Goal: Information Seeking & Learning: Find specific fact

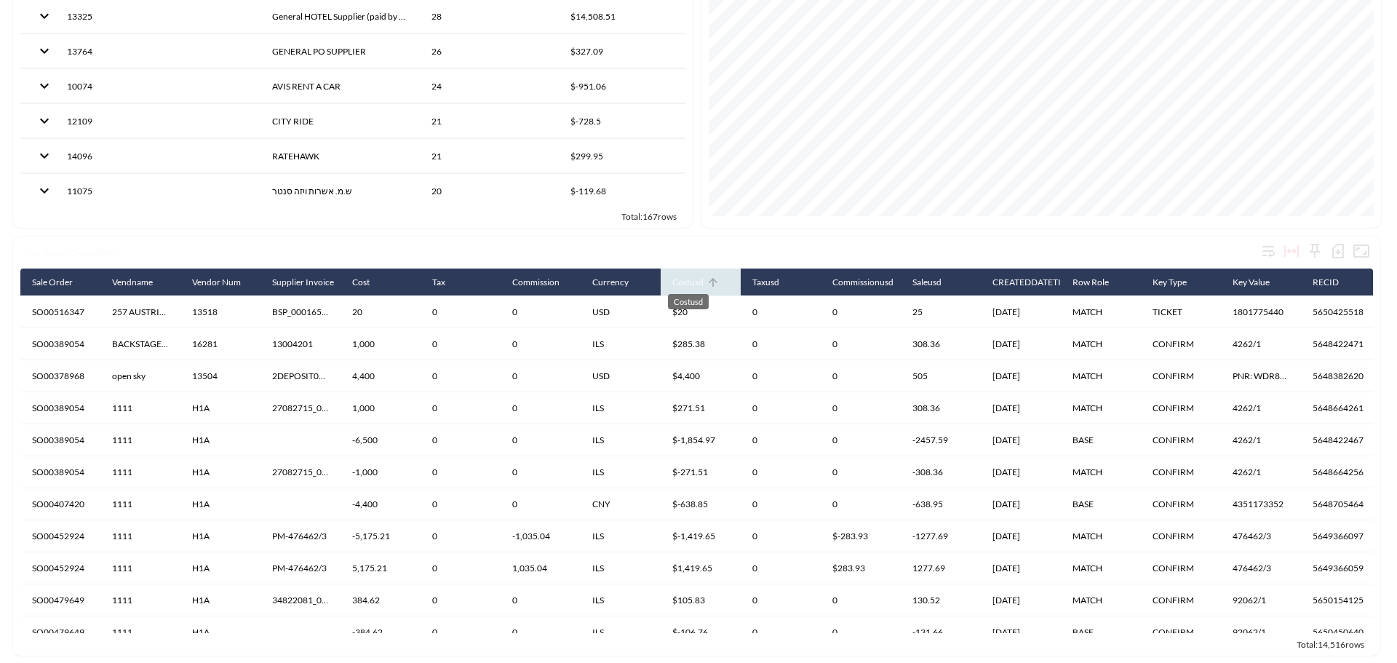
click at [693, 274] on div "Costusd" at bounding box center [687, 282] width 31 height 17
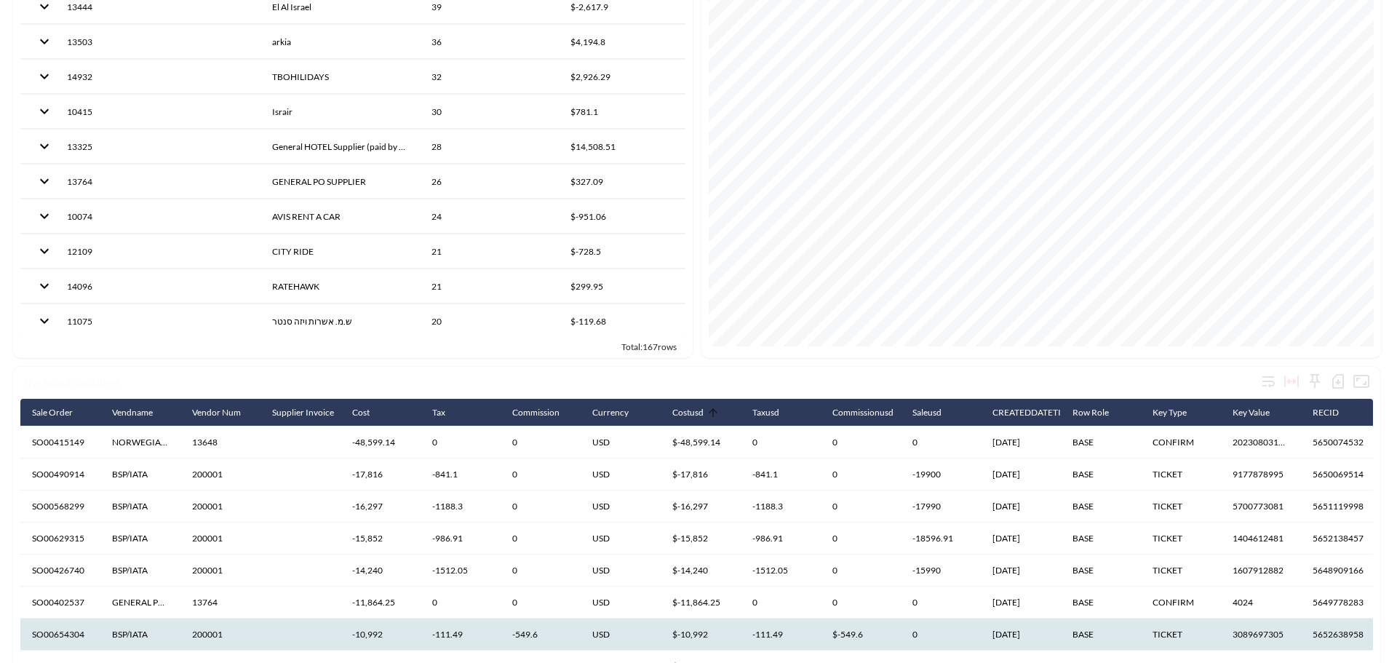
scroll to position [180, 0]
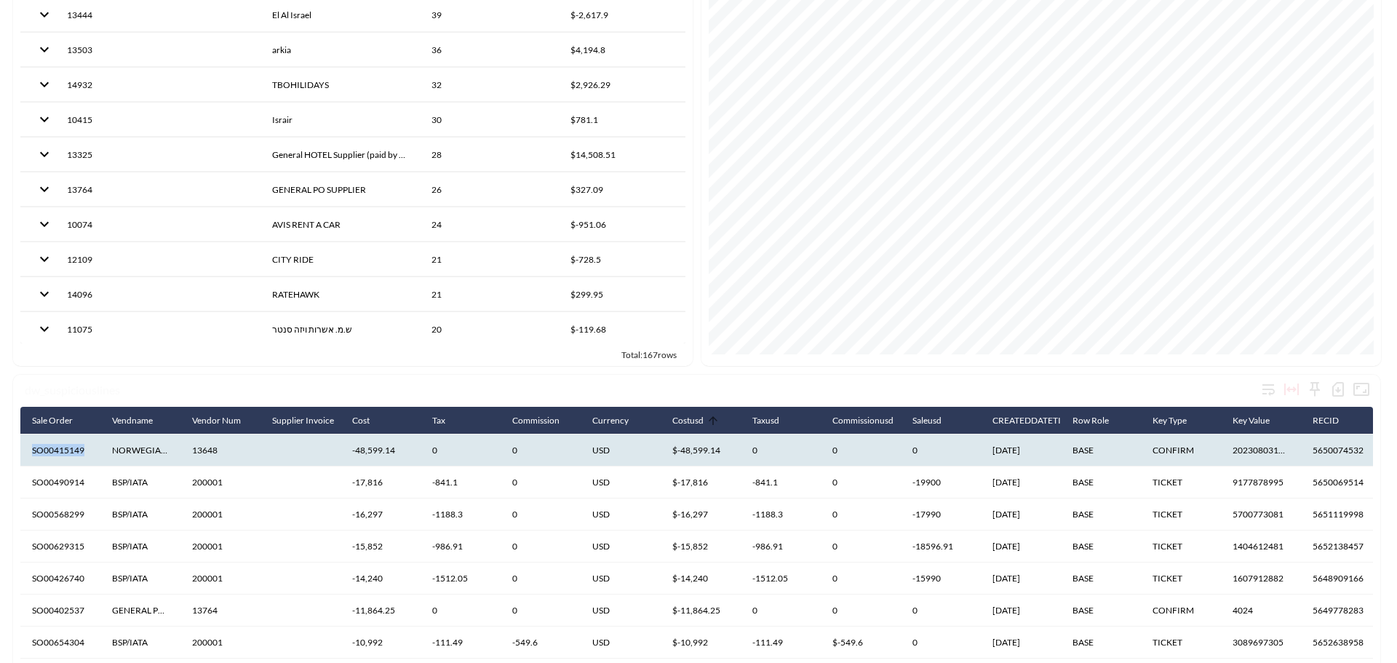
drag, startPoint x: 88, startPoint y: 453, endPoint x: 30, endPoint y: 450, distance: 58.3
click at [30, 450] on th "SO00415149" at bounding box center [60, 450] width 80 height 32
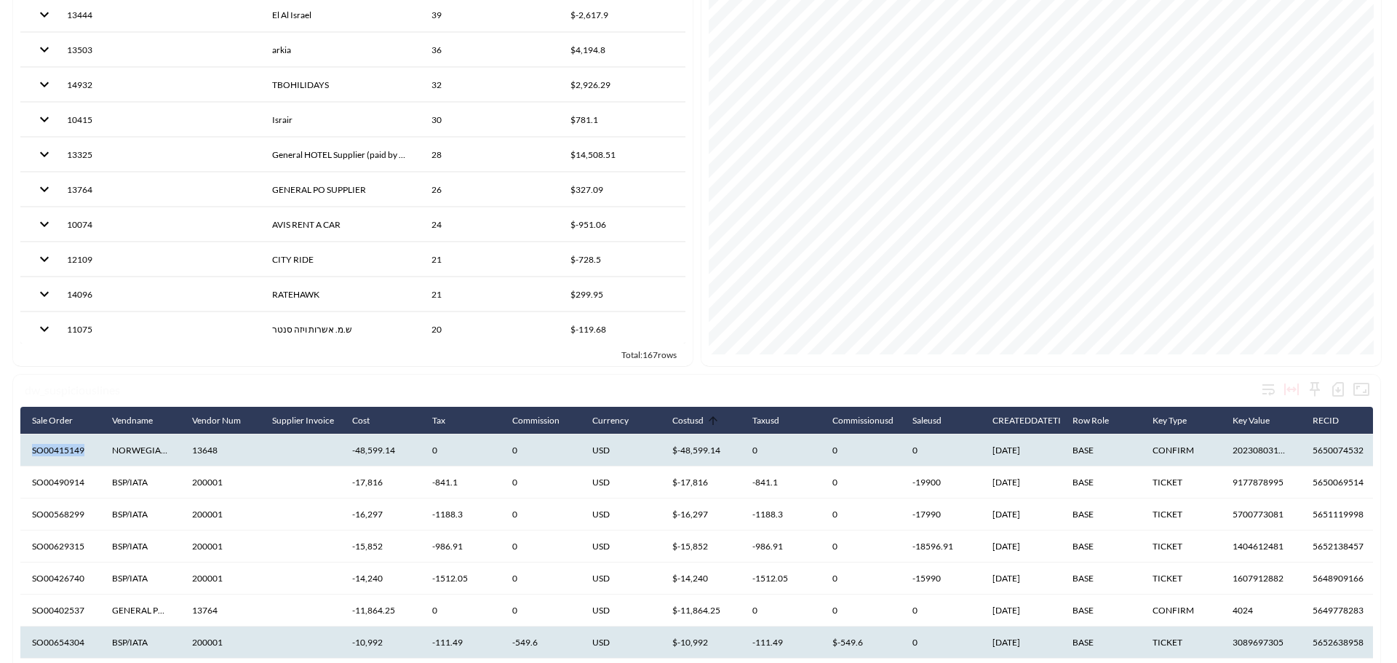
copy th "SO00415149"
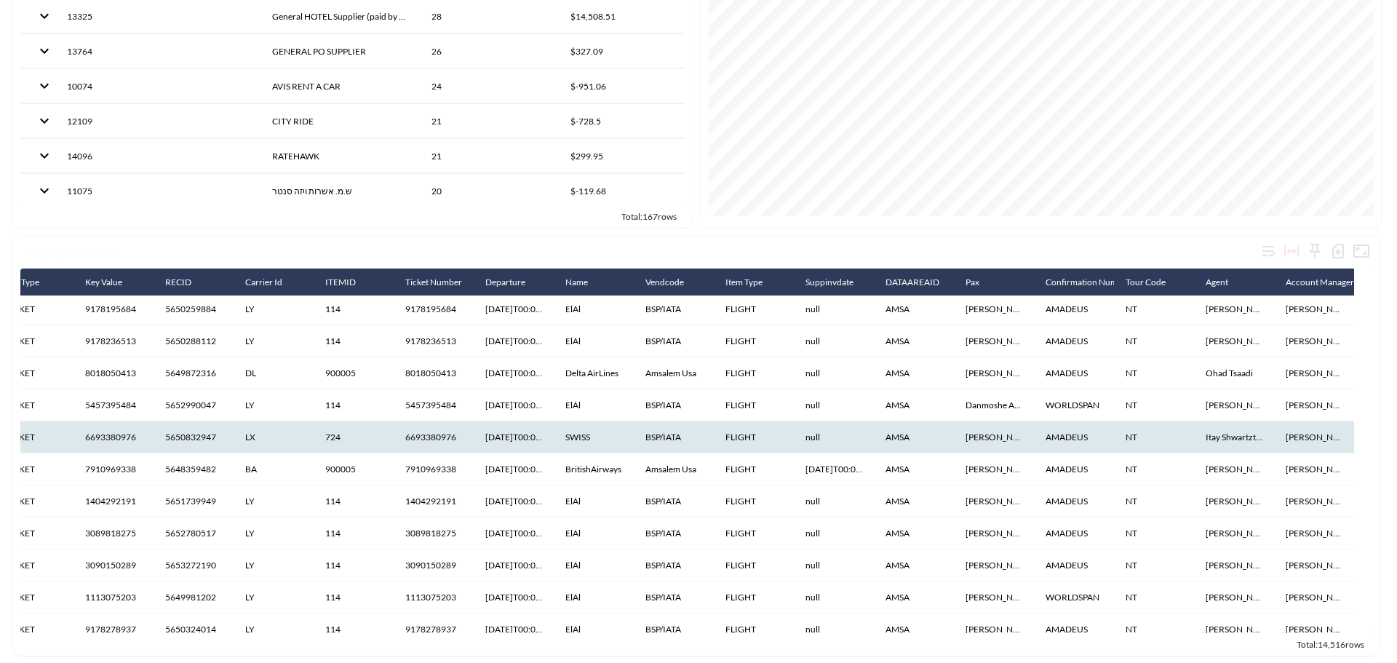
scroll to position [0, 1150]
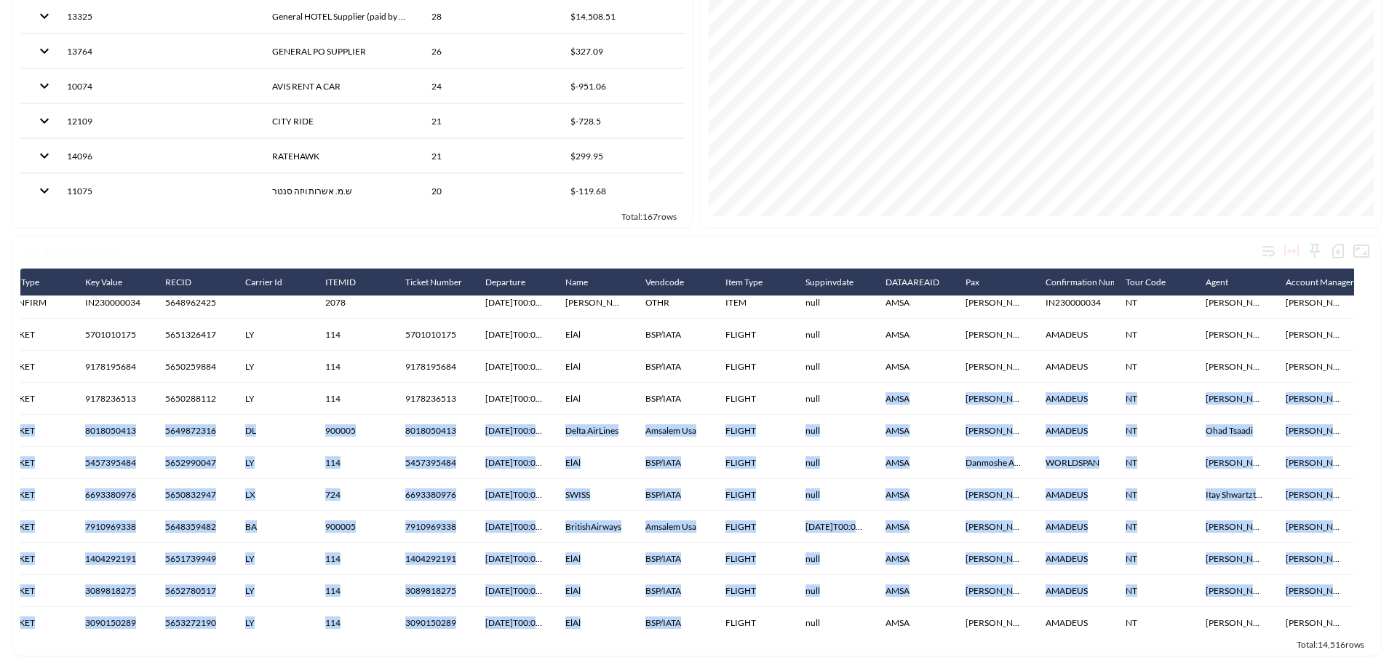
drag, startPoint x: 871, startPoint y: 618, endPoint x: 754, endPoint y: 562, distance: 129.9
click at [733, 648] on div "dw_suspiciouslines Sale Order Vendname Vendor Num Supplier Invoice Cost Tax Com…" at bounding box center [696, 445] width 1367 height 419
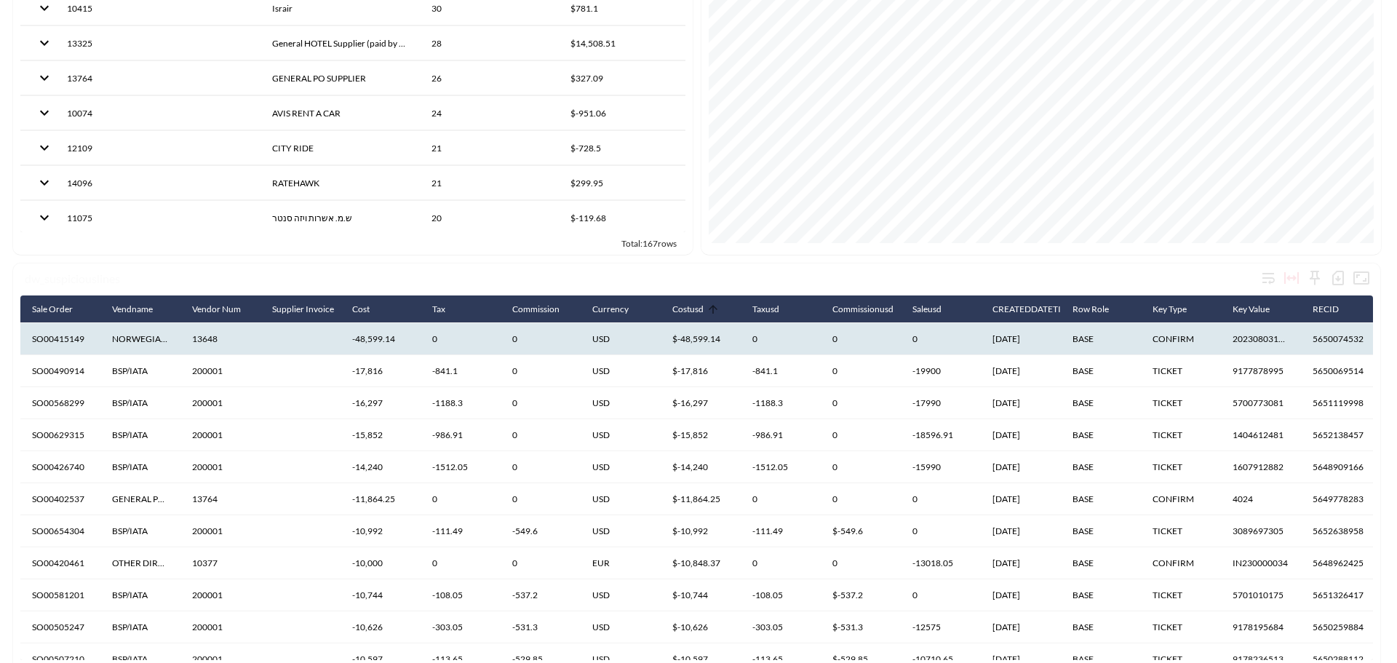
scroll to position [325, 0]
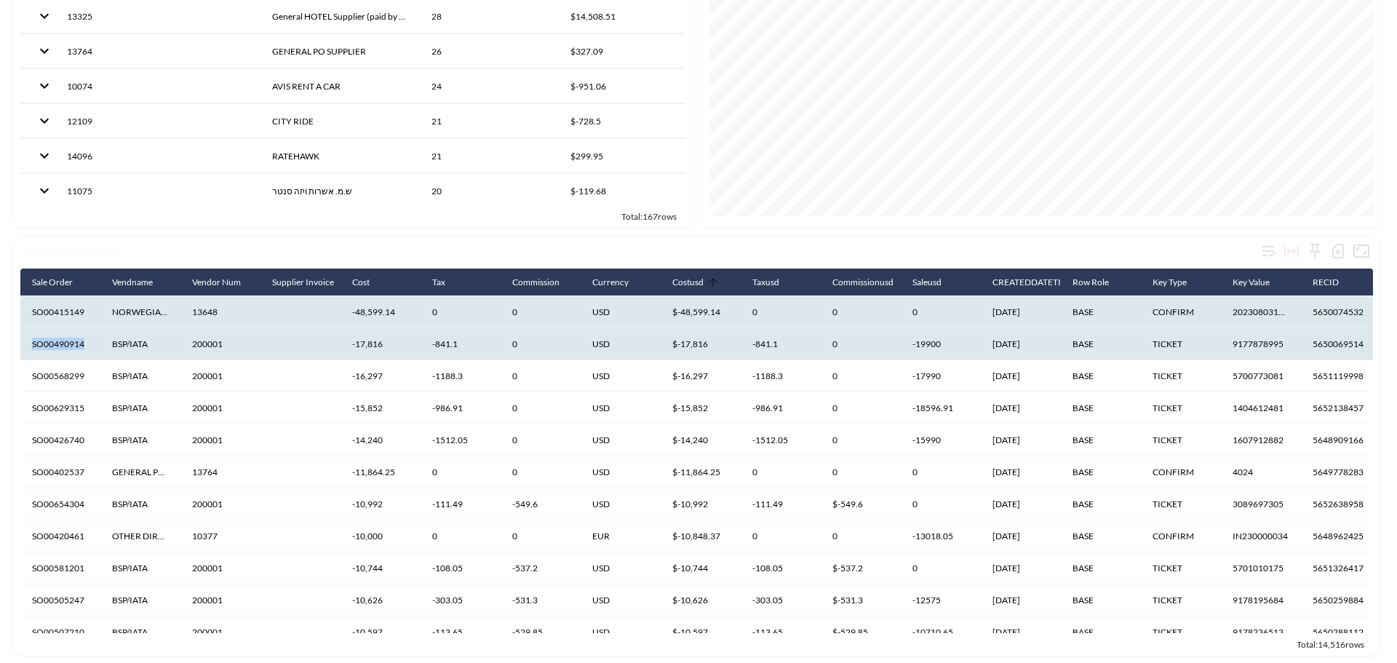
drag, startPoint x: 87, startPoint y: 340, endPoint x: 32, endPoint y: 340, distance: 55.3
click at [32, 340] on th "SO00490914" at bounding box center [60, 344] width 80 height 32
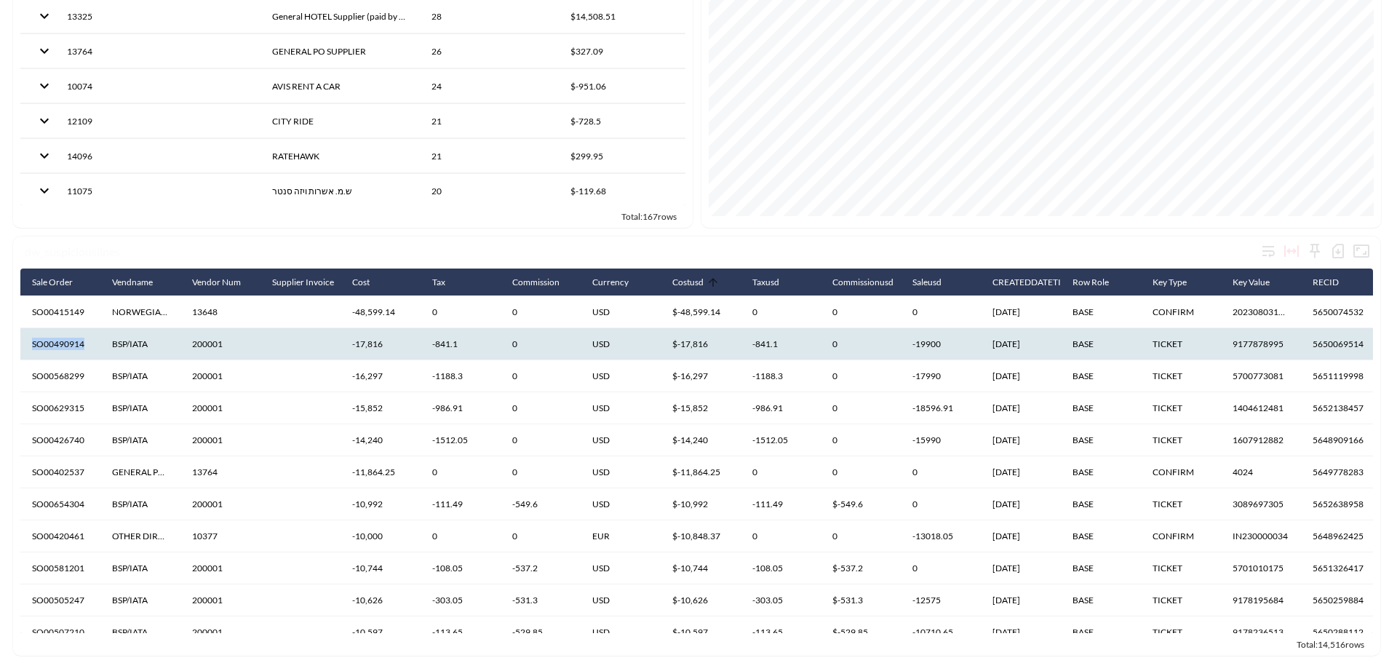
copy th "SO00490914"
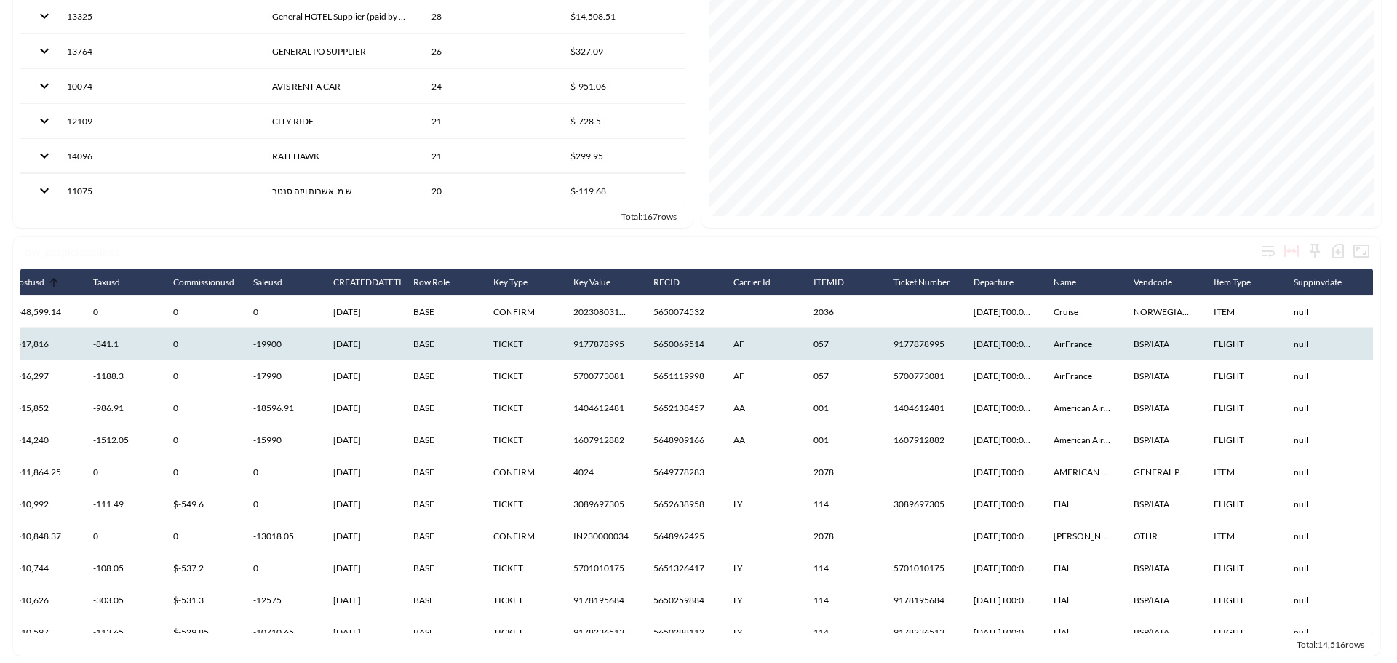
scroll to position [0, 626]
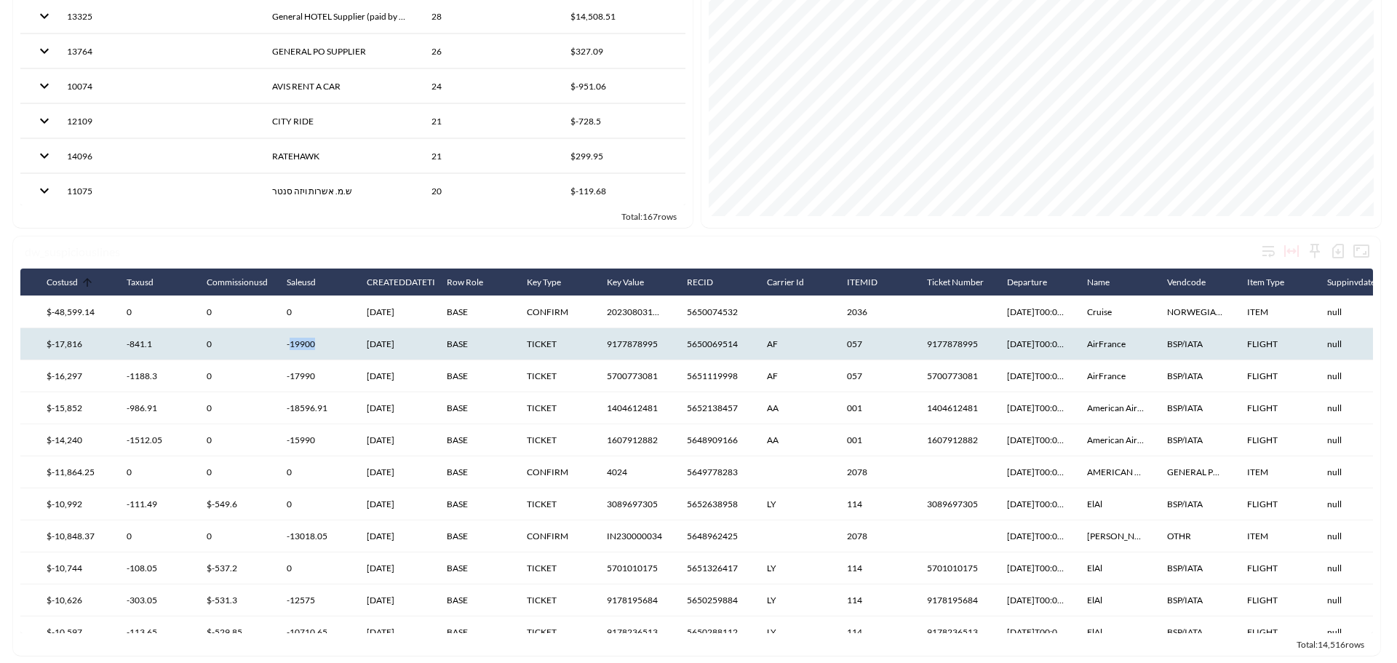
drag, startPoint x: 314, startPoint y: 338, endPoint x: 290, endPoint y: 337, distance: 23.3
click at [290, 337] on th "-19900" at bounding box center [315, 344] width 80 height 32
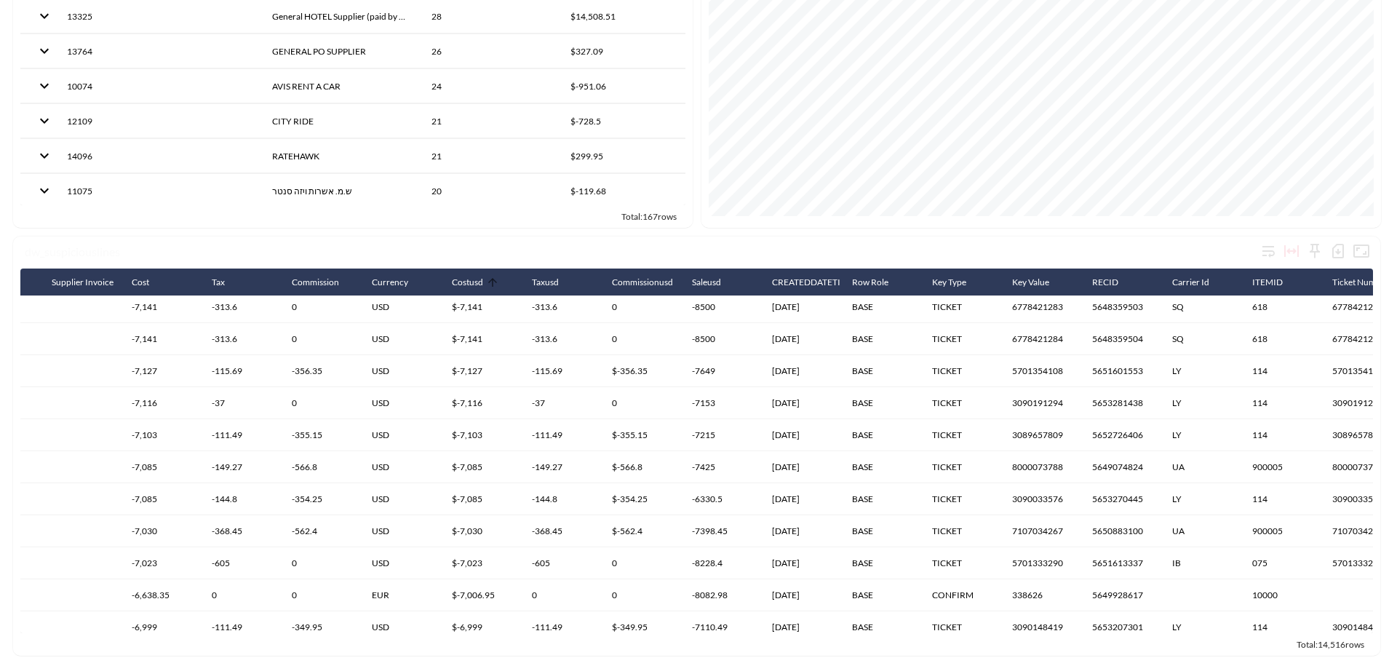
scroll to position [2474, 220]
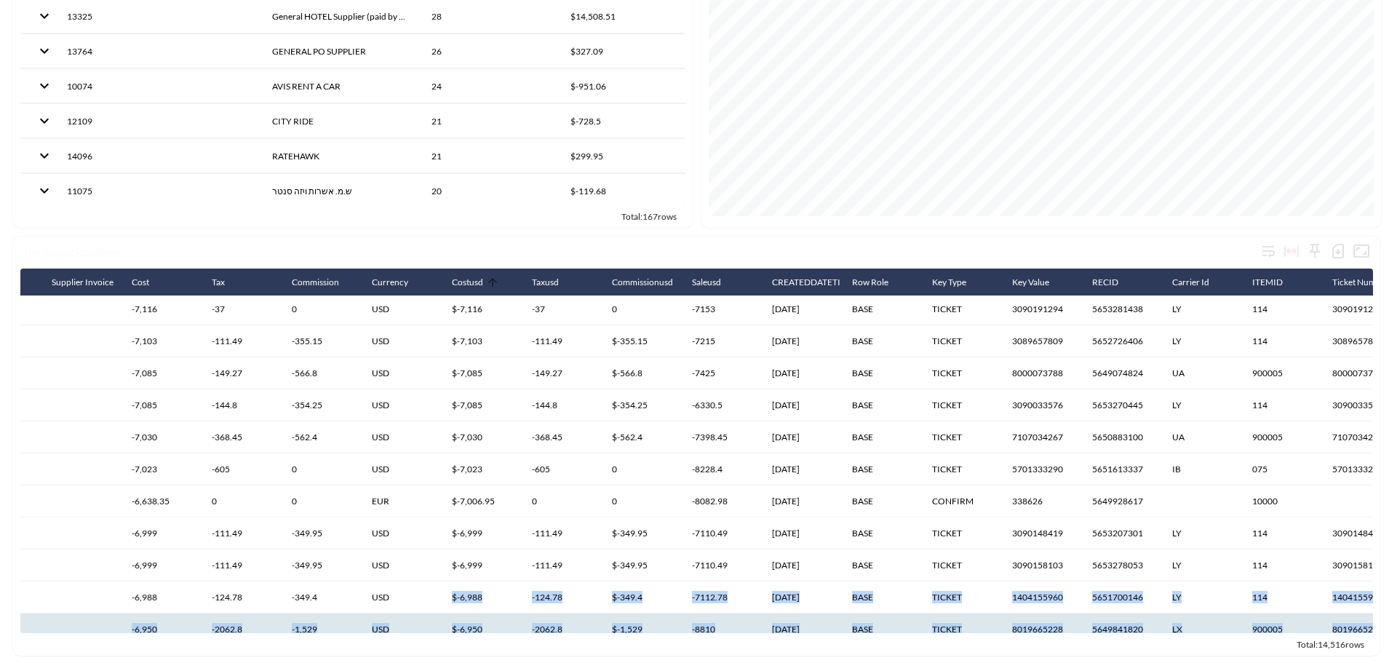
drag, startPoint x: 586, startPoint y: 626, endPoint x: 418, endPoint y: 607, distance: 169.9
click at [417, 610] on div "dw_suspiciouslines Sale Order Vendname Vendor Num Supplier Invoice Cost Tax Com…" at bounding box center [696, 445] width 1367 height 419
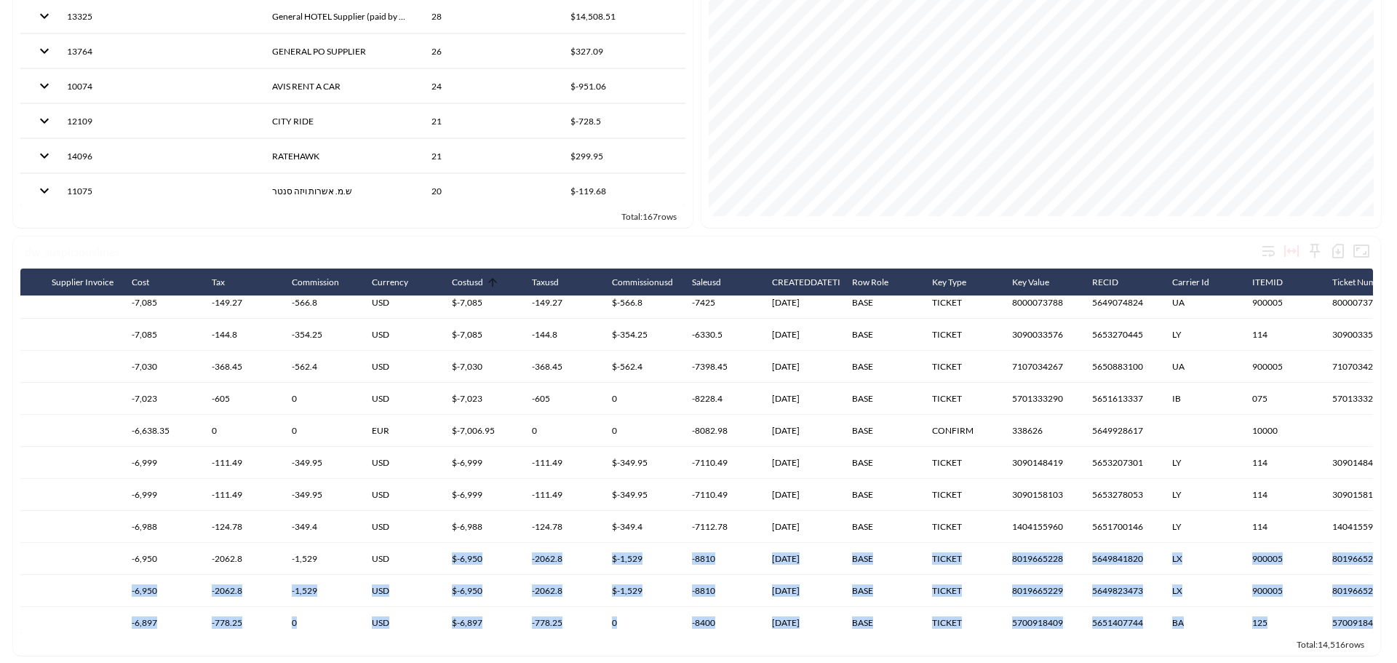
scroll to position [2932, 220]
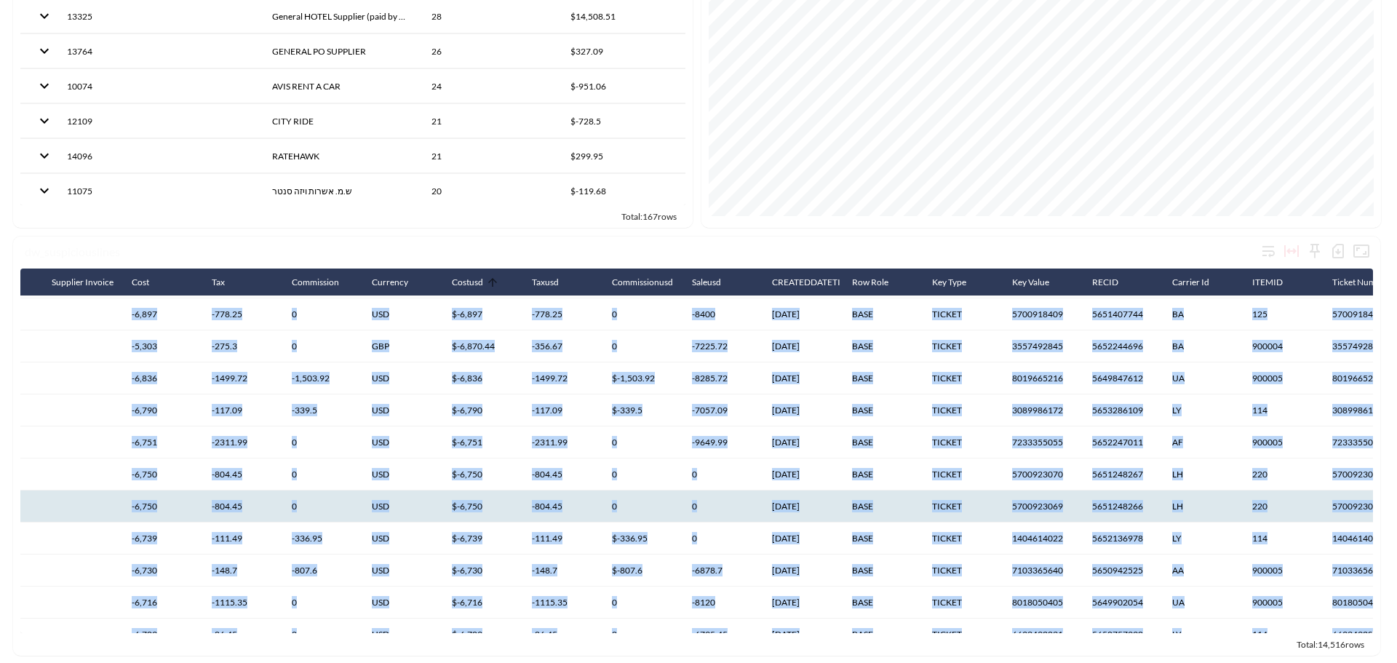
click at [651, 490] on th "0" at bounding box center [640, 506] width 80 height 32
